Goal: Task Accomplishment & Management: Manage account settings

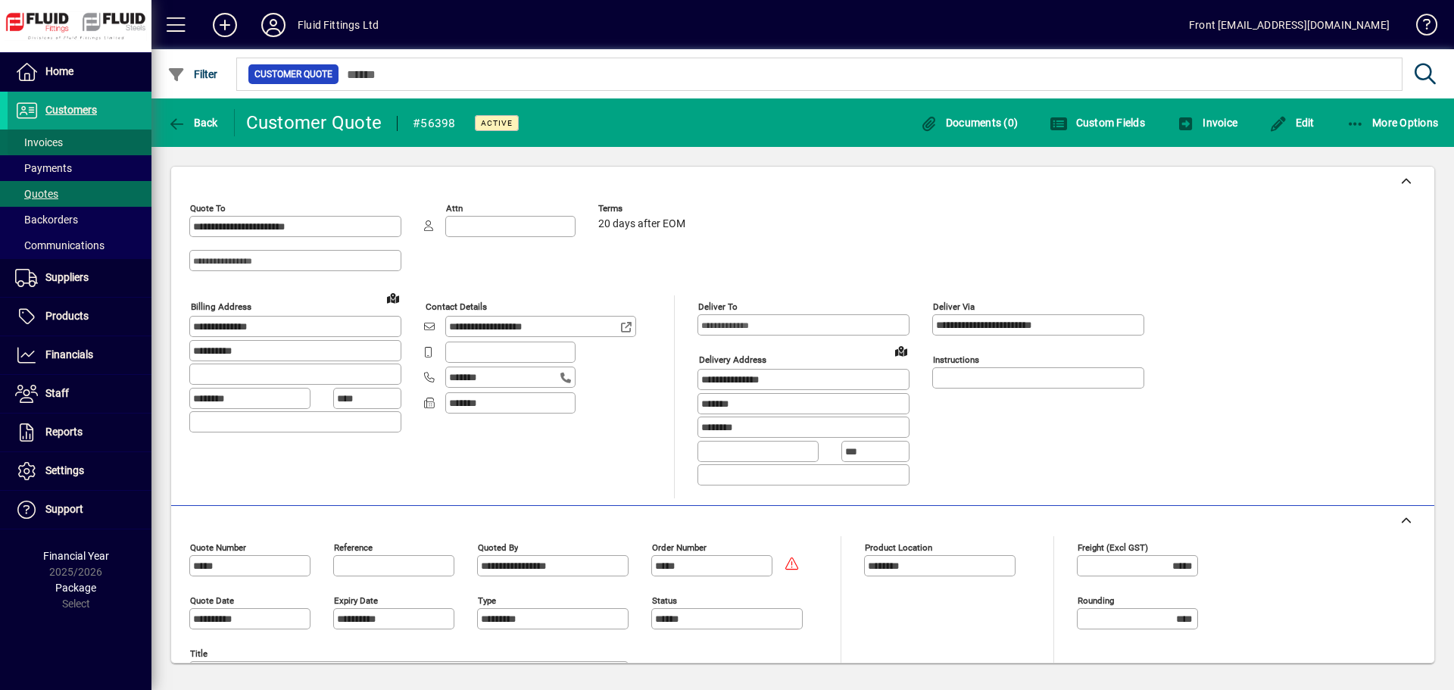
click at [27, 150] on span "Invoices" at bounding box center [35, 143] width 55 height 16
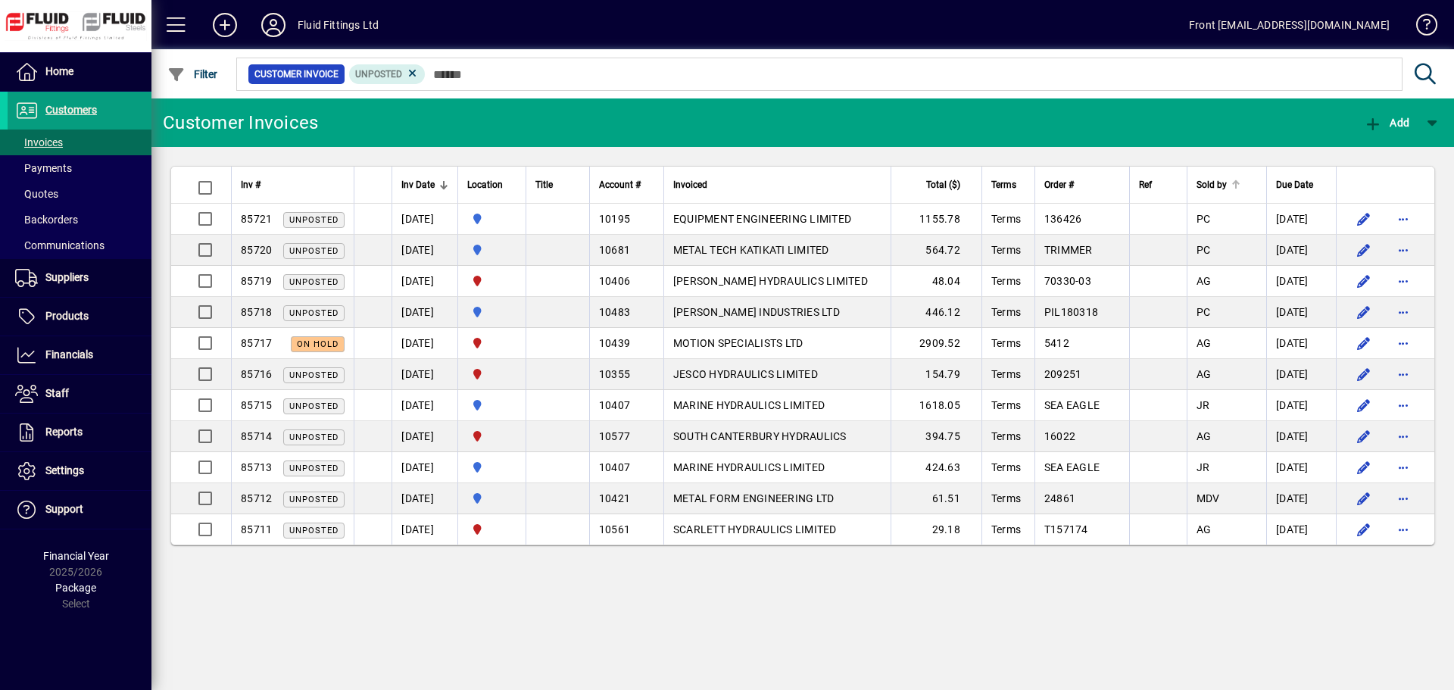
click at [1239, 185] on div "Sold by" at bounding box center [1227, 184] width 61 height 17
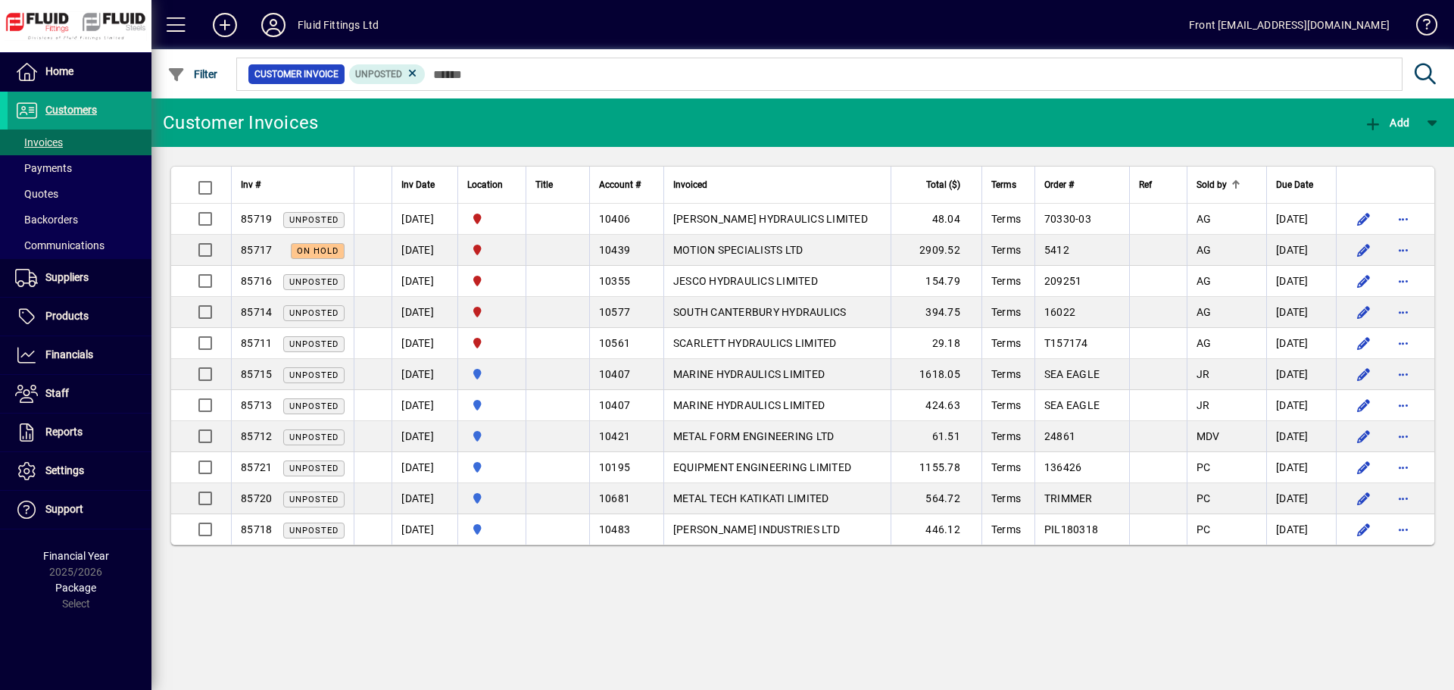
click at [1239, 185] on div "Sold by" at bounding box center [1227, 184] width 61 height 17
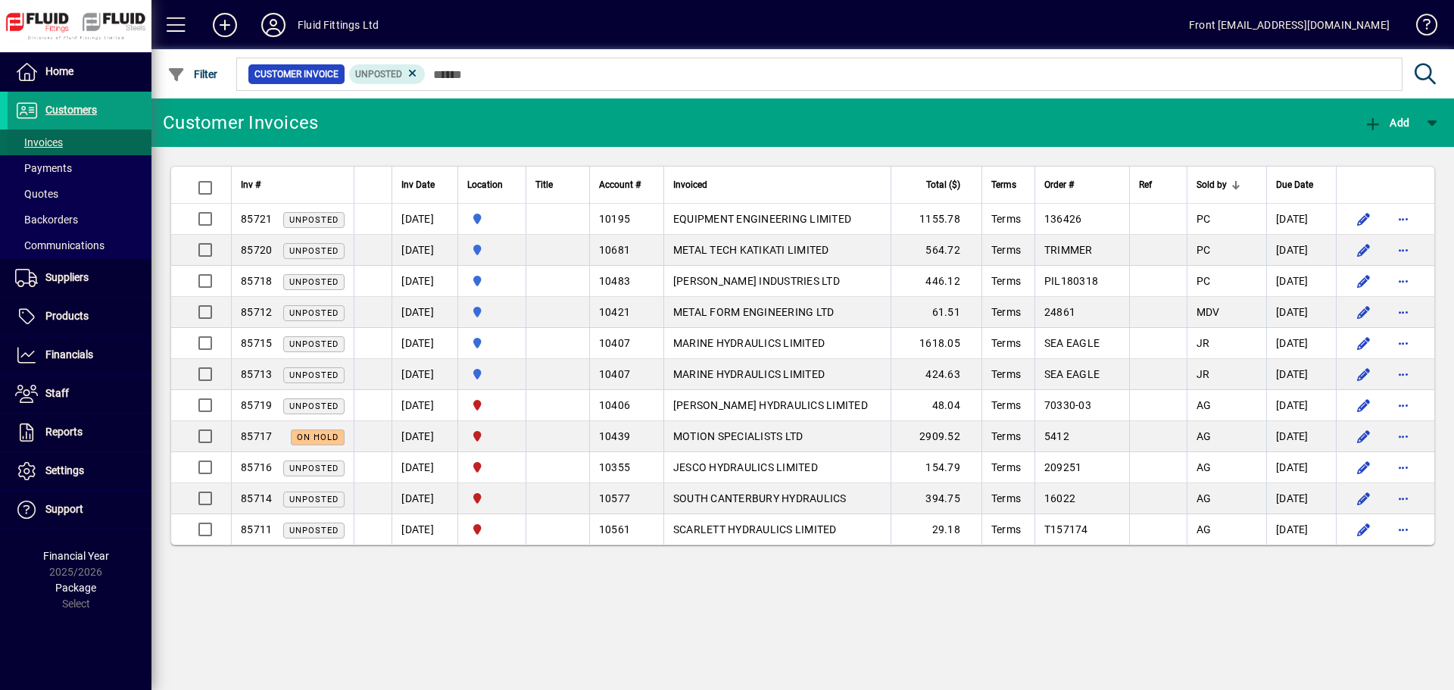
click at [52, 143] on span "Invoices" at bounding box center [39, 142] width 48 height 12
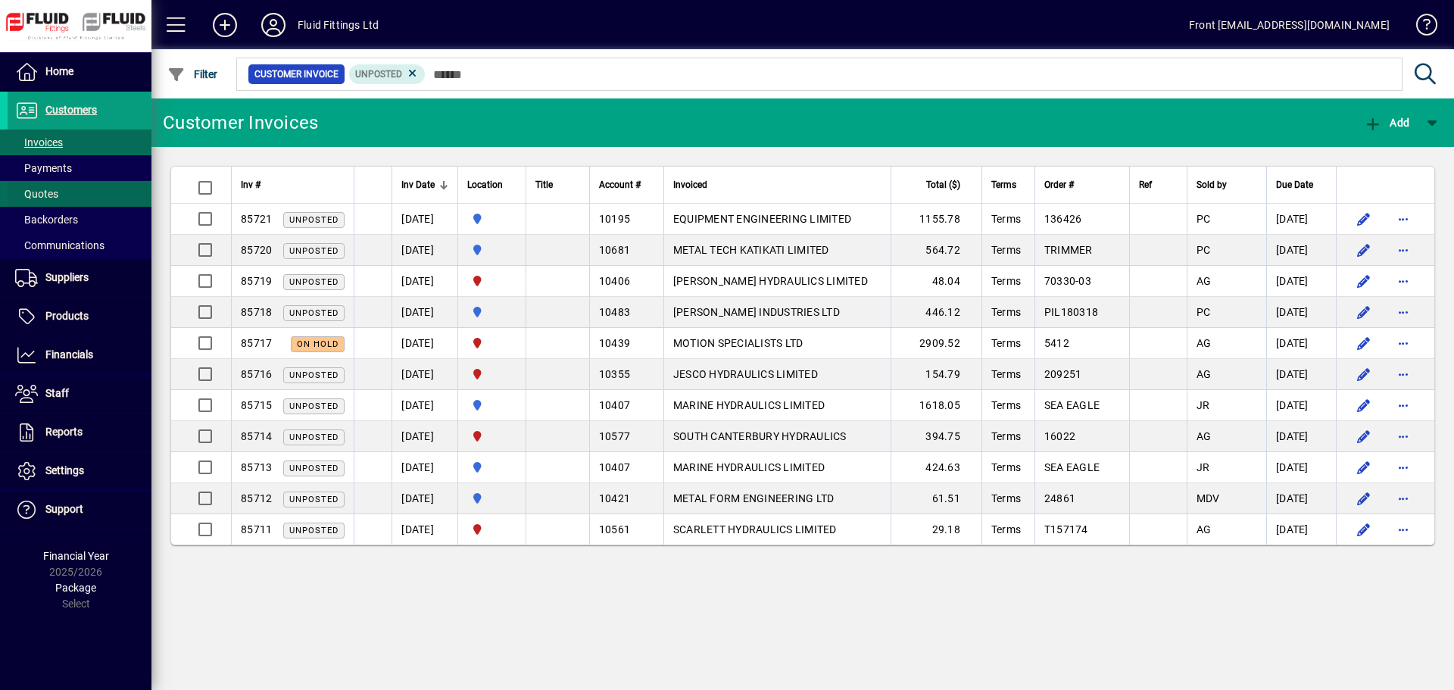
click at [41, 194] on span "Quotes" at bounding box center [36, 194] width 43 height 12
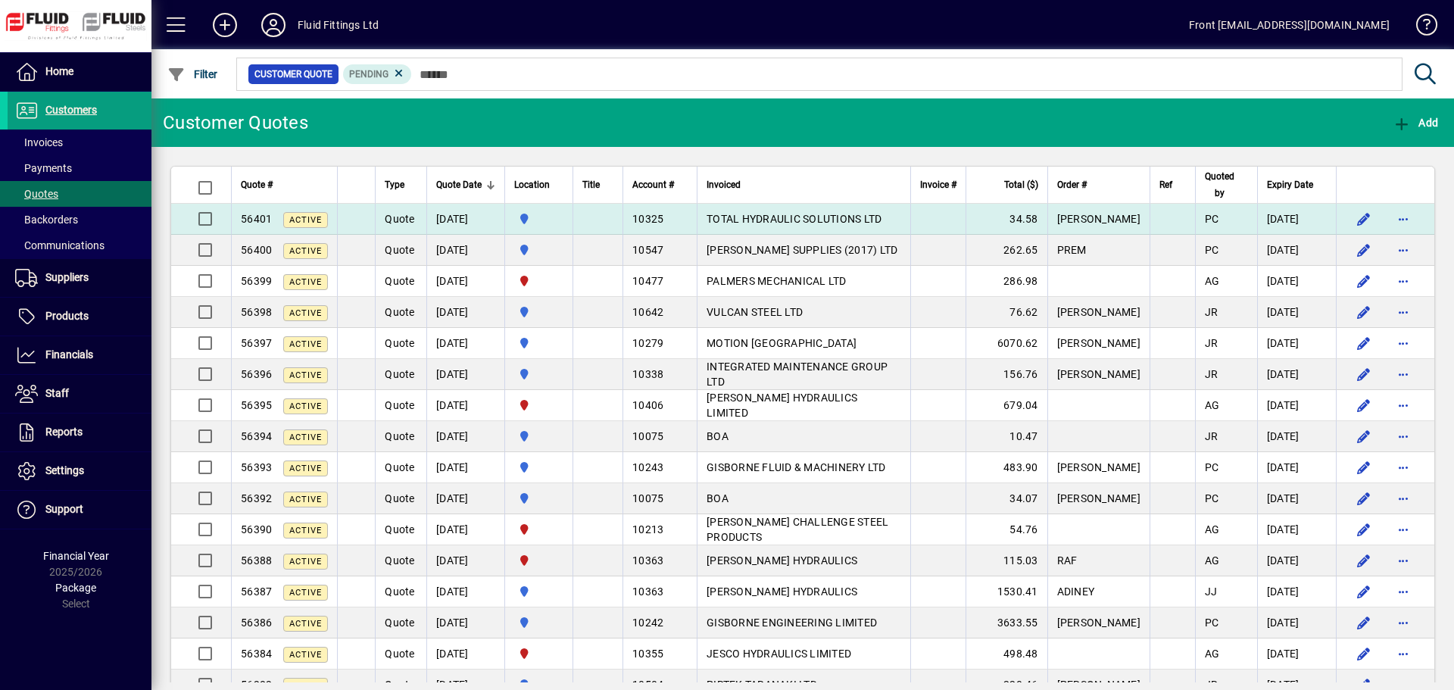
click at [773, 227] on td "TOTAL HYDRAULIC SOLUTIONS LTD" at bounding box center [804, 219] width 214 height 31
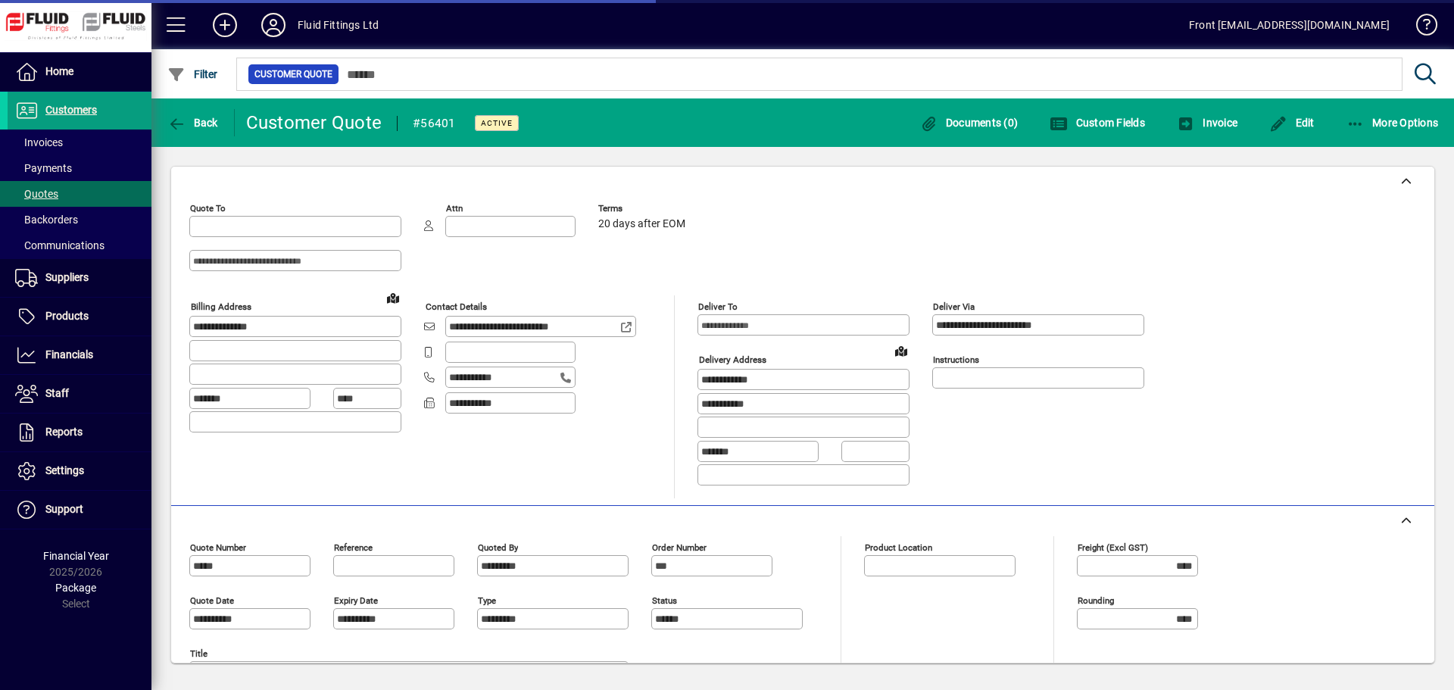
type input "**********"
type input "********"
click at [1296, 123] on span "Edit" at bounding box center [1291, 123] width 45 height 12
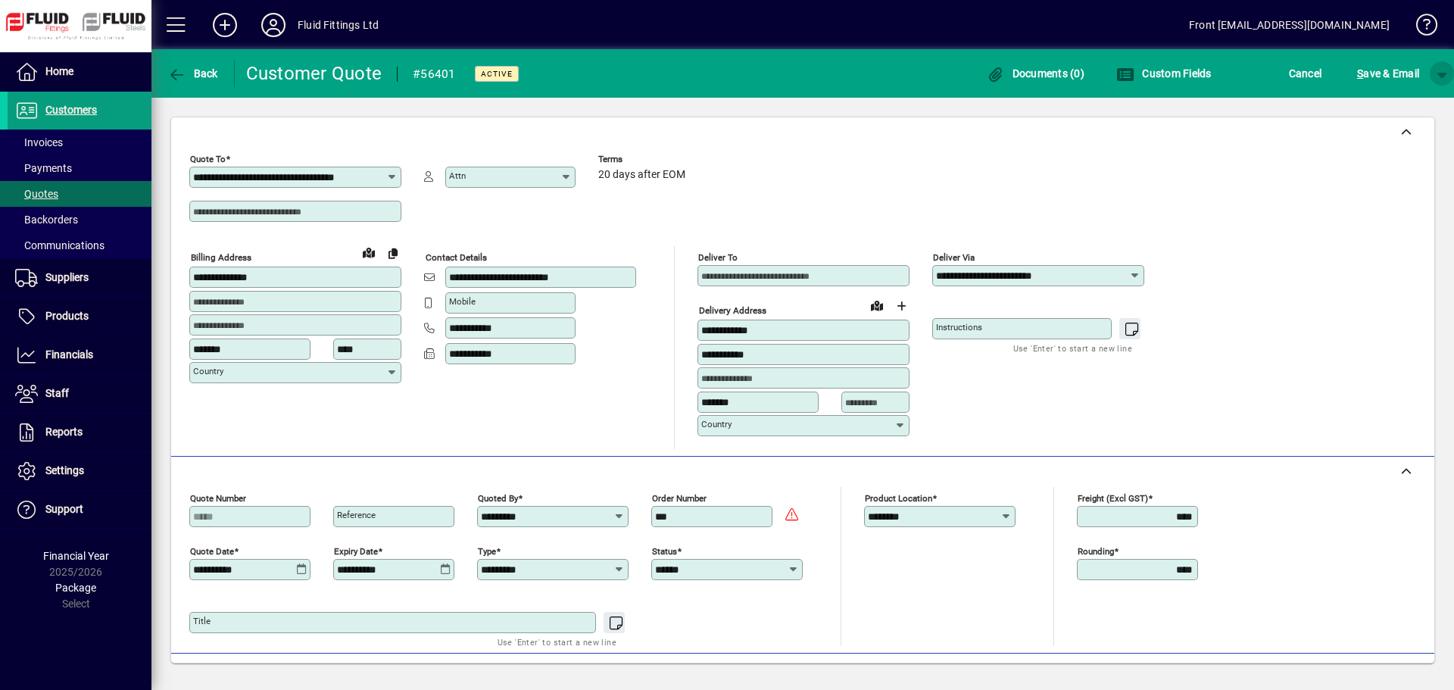
click at [1448, 79] on span "button" at bounding box center [1442, 73] width 36 height 36
click at [1367, 180] on div at bounding box center [727, 345] width 1454 height 690
click at [1437, 70] on span "button" at bounding box center [1442, 73] width 36 height 36
click at [1408, 104] on span "S ave" at bounding box center [1403, 105] width 28 height 18
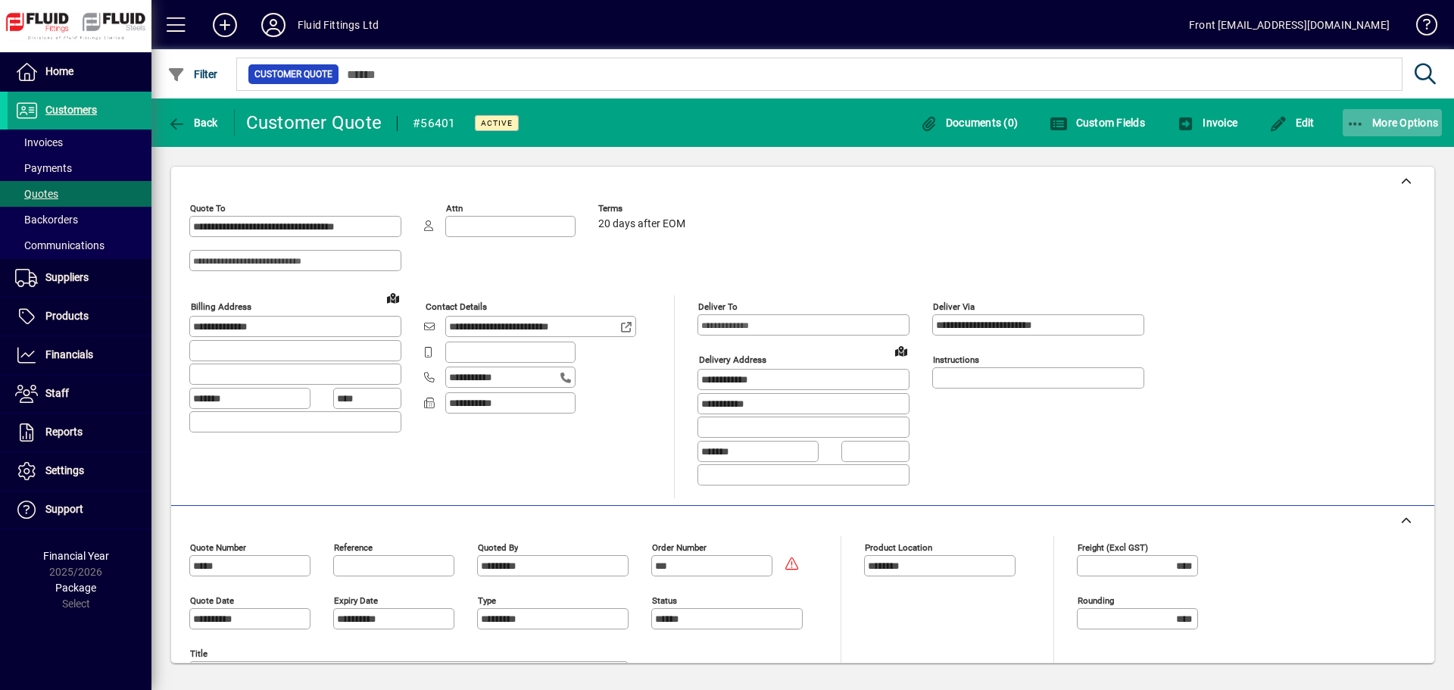
click at [1384, 131] on span "button" at bounding box center [1393, 123] width 100 height 36
click at [1343, 163] on span "Quote" at bounding box center [1378, 156] width 127 height 18
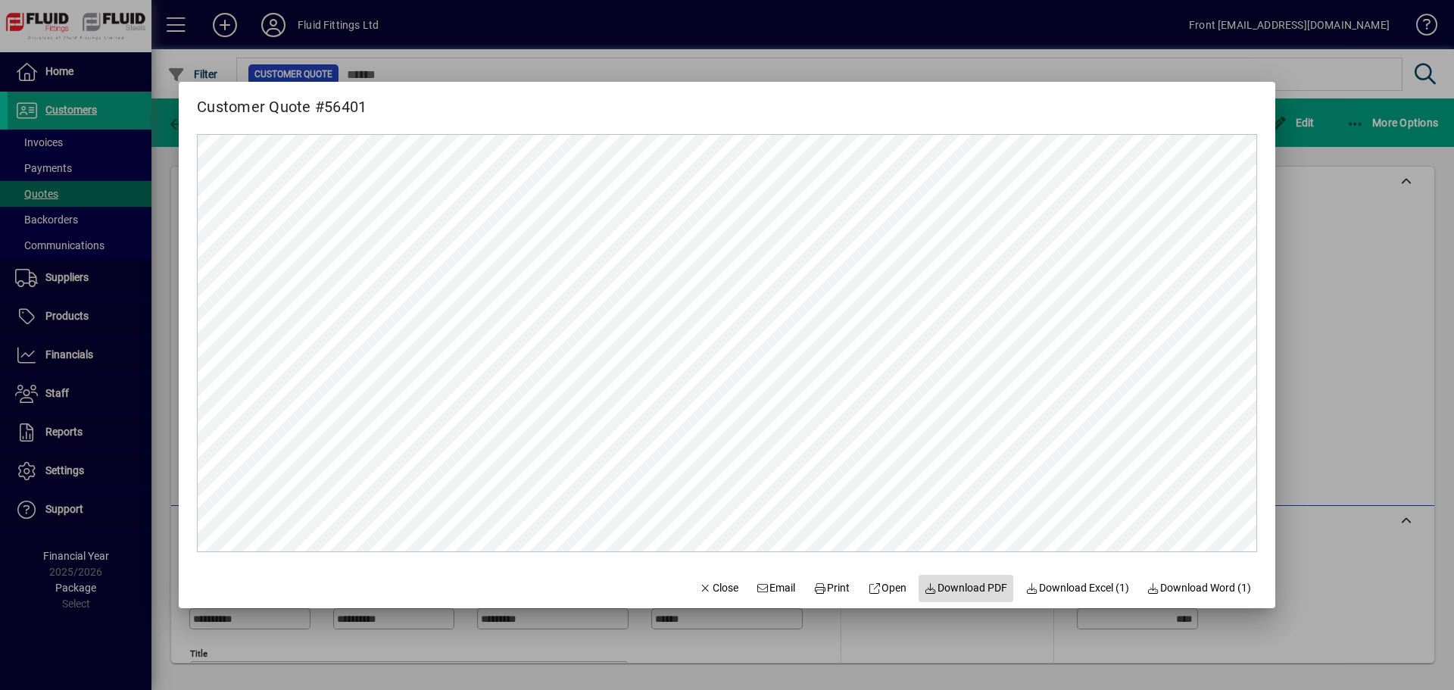
click at [956, 588] on span "Download PDF" at bounding box center [966, 588] width 83 height 16
click at [711, 586] on span "Close" at bounding box center [718, 588] width 39 height 16
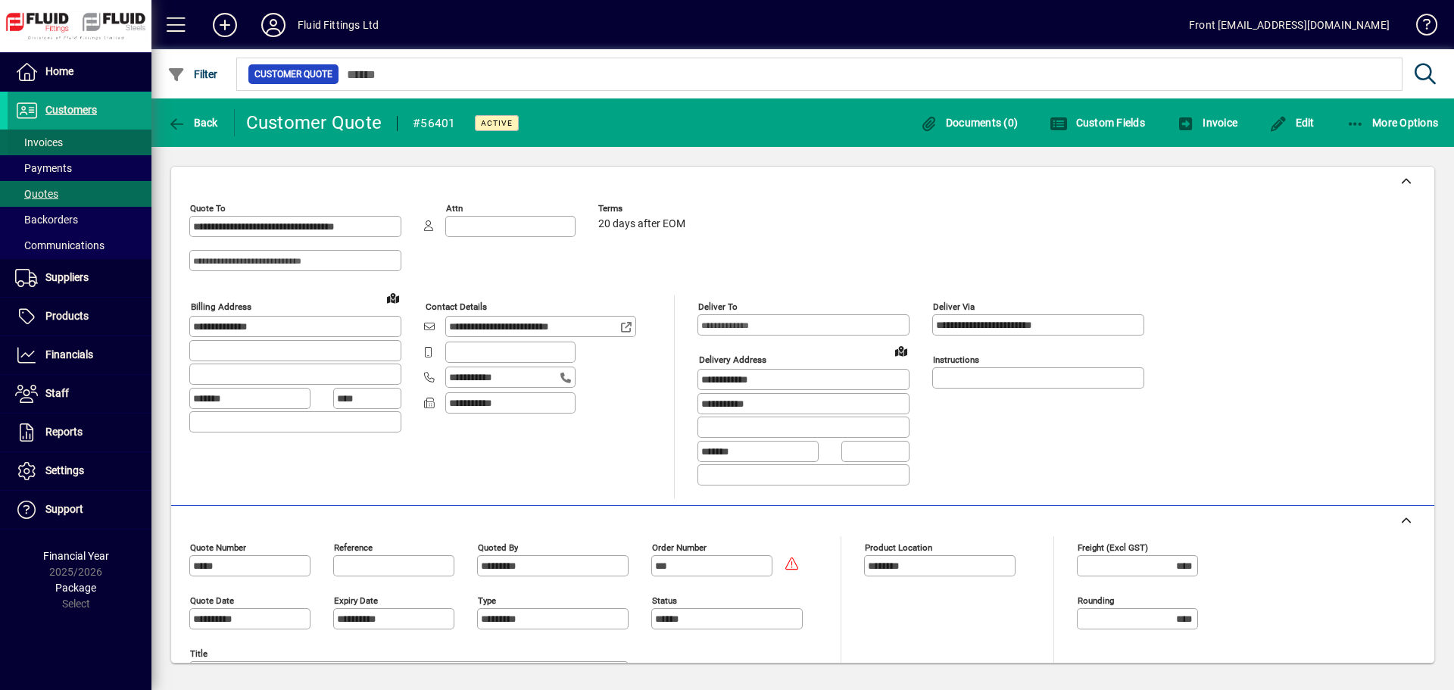
click at [45, 135] on span "Invoices" at bounding box center [35, 143] width 55 height 16
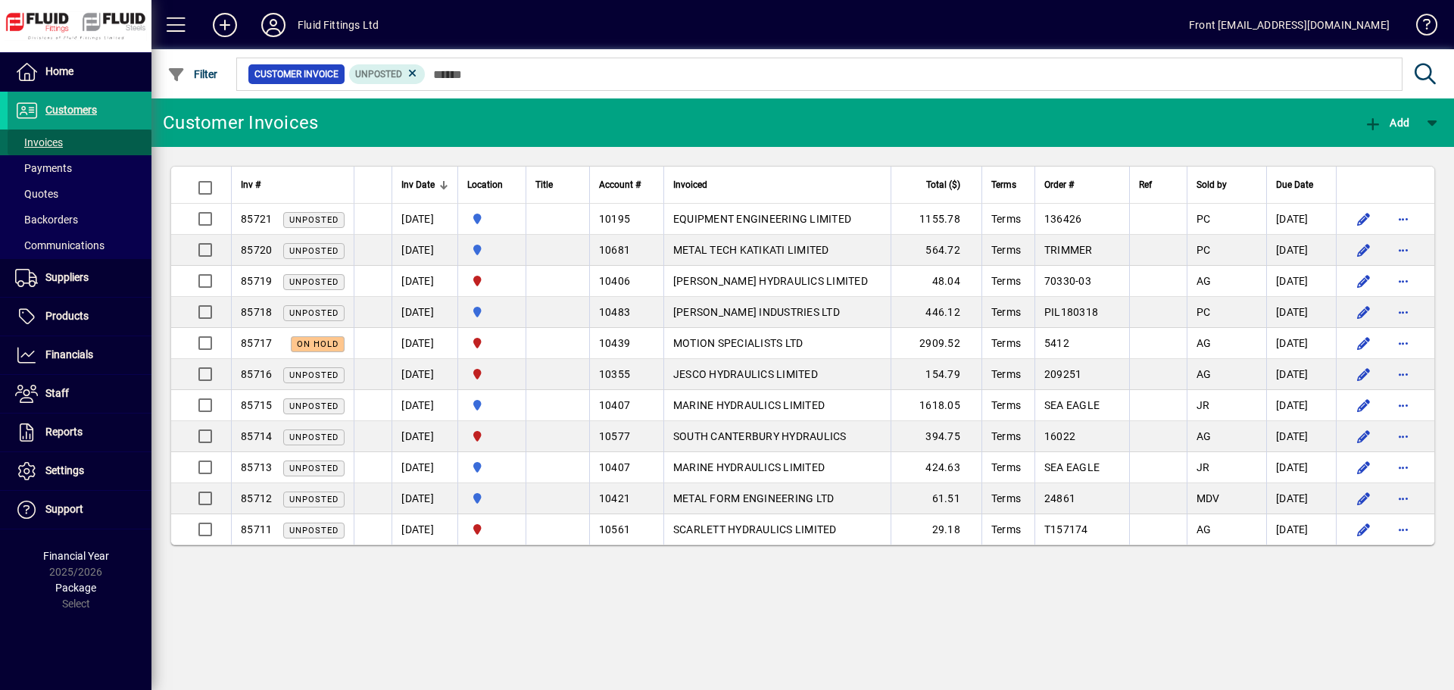
click at [52, 144] on span "Invoices" at bounding box center [39, 142] width 48 height 12
click at [27, 136] on span "Invoices" at bounding box center [39, 142] width 48 height 12
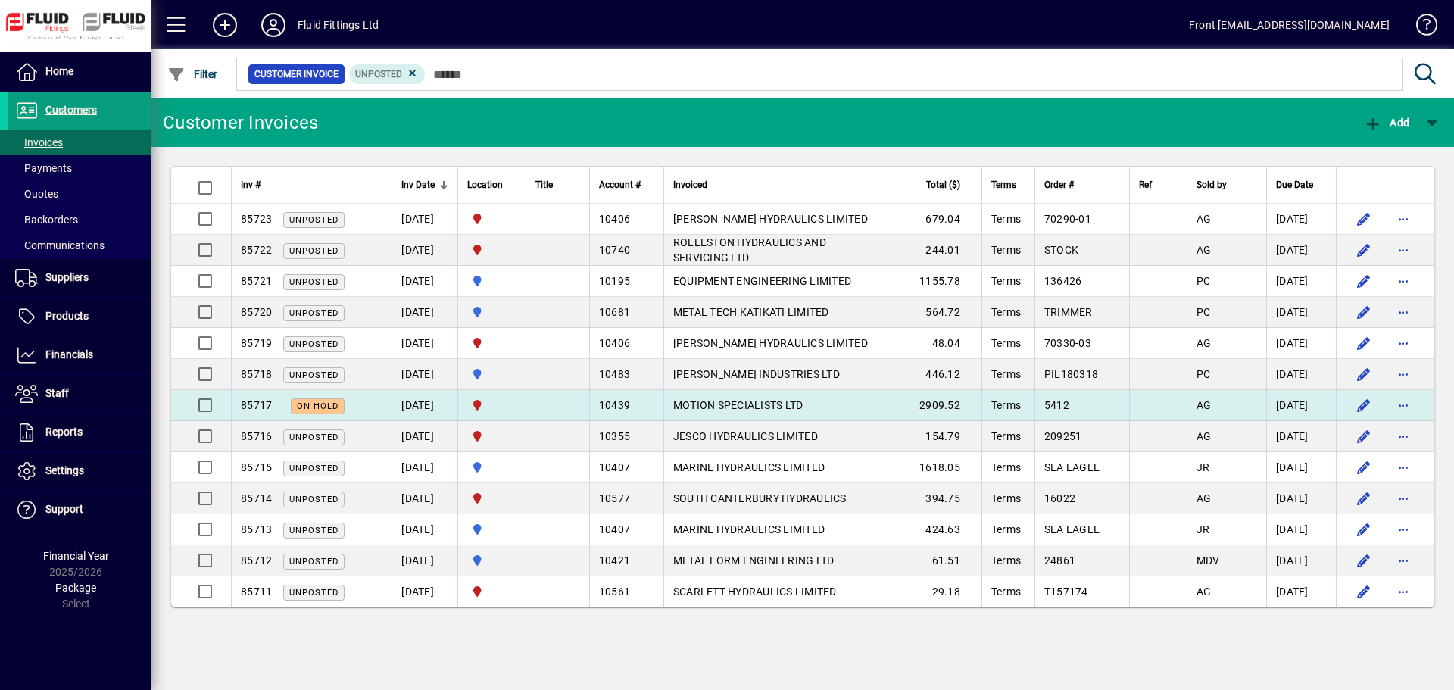
click at [760, 405] on span "MOTION SPECIALISTS LTD" at bounding box center [738, 405] width 130 height 12
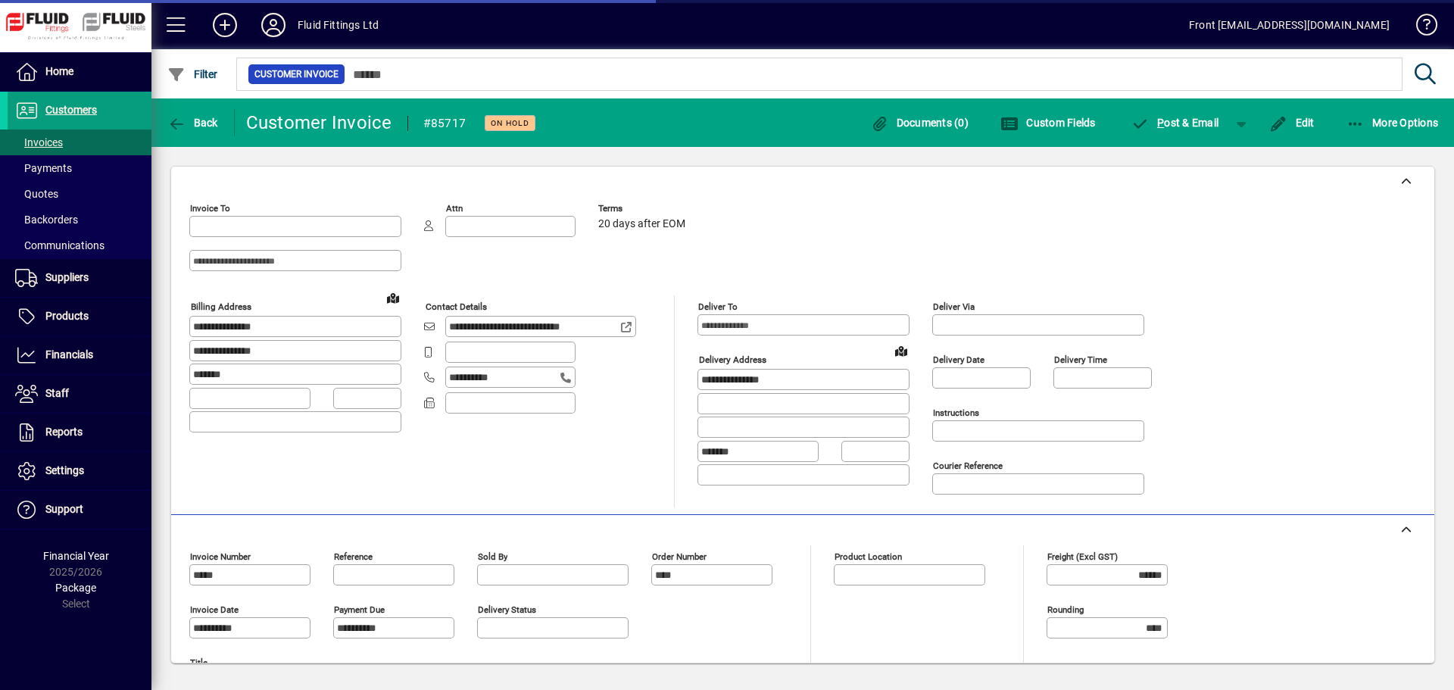
type input "**********"
type input "*********"
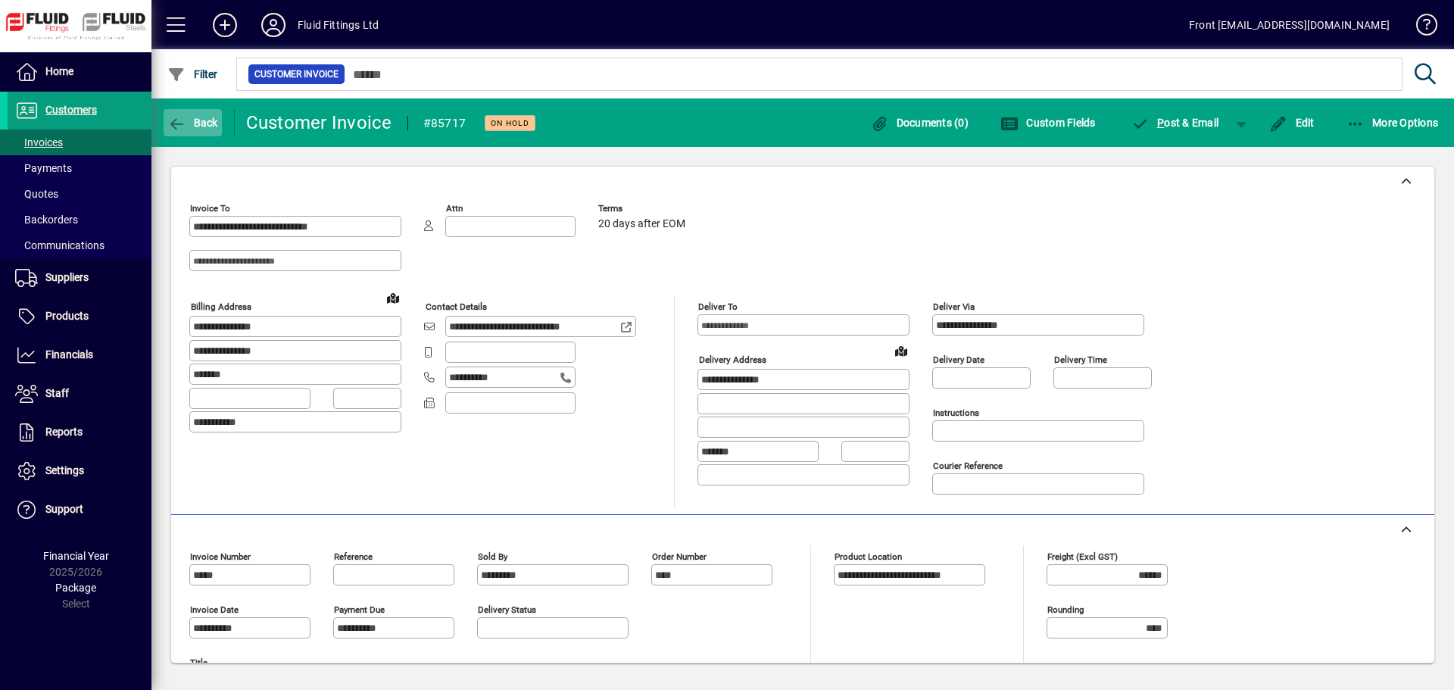
click at [187, 111] on span "button" at bounding box center [193, 123] width 58 height 36
